Goal: Task Accomplishment & Management: Manage account settings

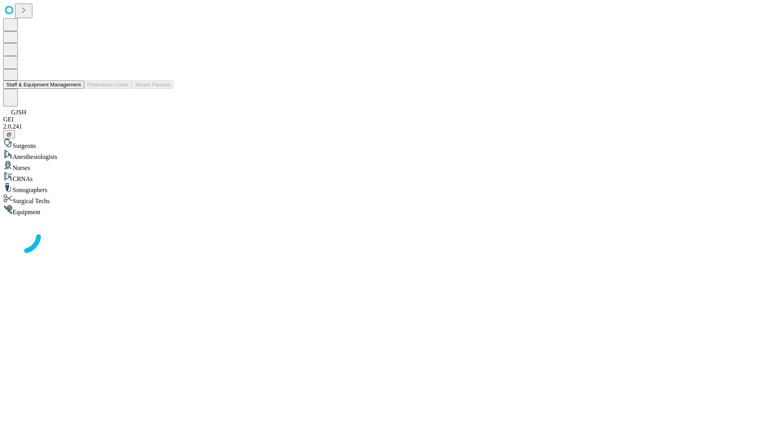
click at [75, 89] on button "Staff & Equipment Management" at bounding box center [43, 85] width 81 height 8
